Goal: Go to known website: Go to known website

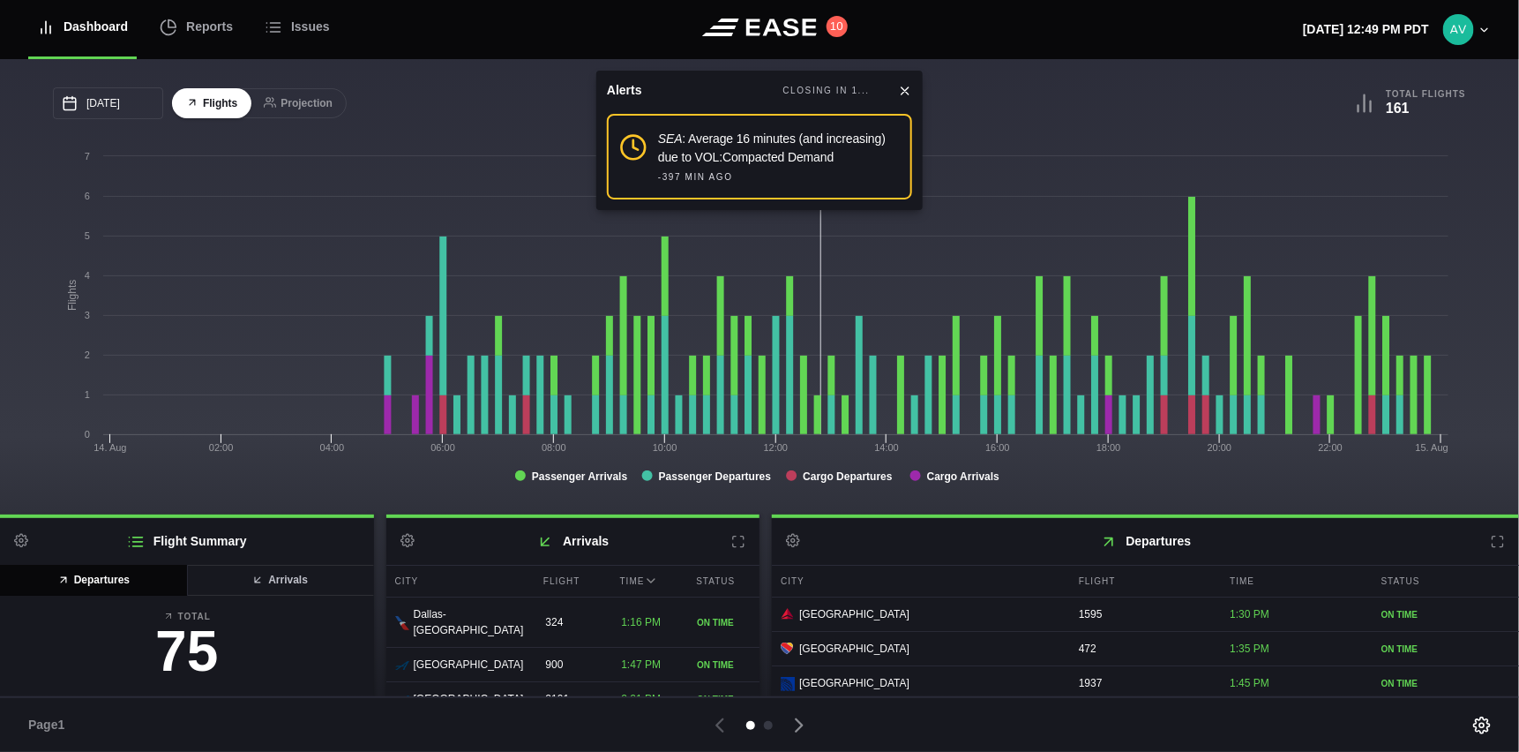
click at [902, 87] on icon at bounding box center [904, 90] width 7 height 7
